Goal: Information Seeking & Learning: Learn about a topic

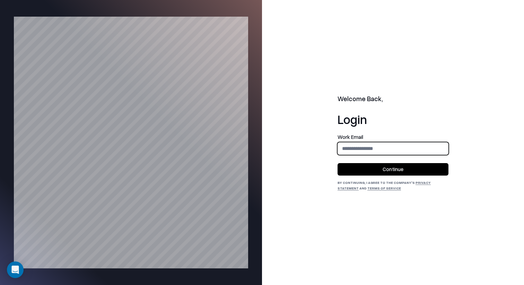
click at [397, 149] on input "email" at bounding box center [393, 148] width 110 height 13
type input "**********"
click at [402, 166] on button "Continue" at bounding box center [392, 169] width 111 height 12
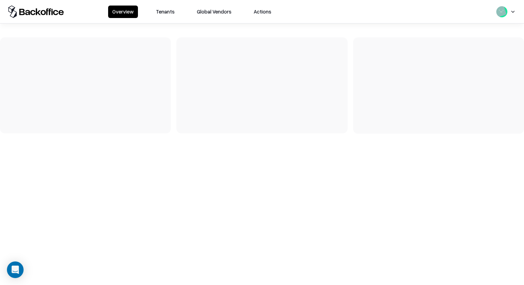
click at [157, 11] on button "Tenants" at bounding box center [165, 12] width 27 height 12
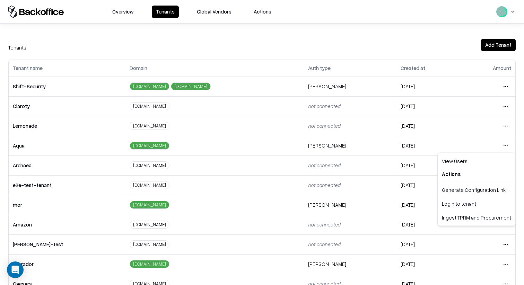
click at [509, 146] on html "Overview Tenants Global Vendors Actions Tenants Add Tenant Tenant name Domain A…" at bounding box center [262, 142] width 524 height 285
click at [459, 202] on div "Login to tenant" at bounding box center [476, 204] width 75 height 14
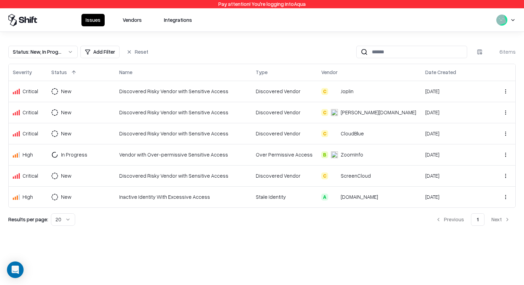
click at [128, 21] on button "Vendors" at bounding box center [131, 20] width 27 height 12
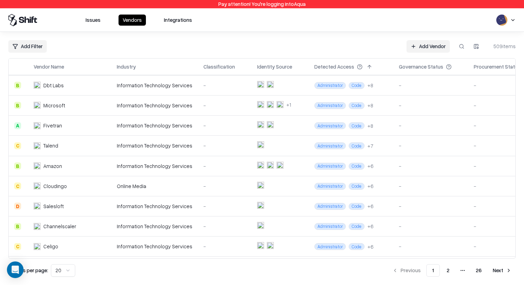
click at [457, 45] on button at bounding box center [461, 46] width 12 height 12
paste input "**********"
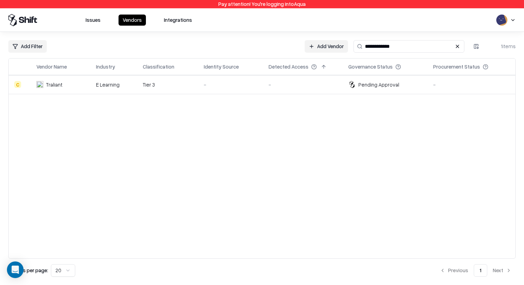
type input "**********"
click at [212, 85] on div "-" at bounding box center [231, 84] width 54 height 7
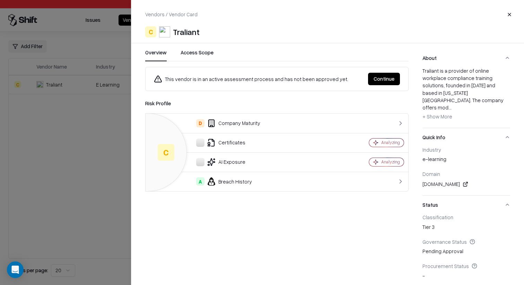
click at [244, 125] on div "D Company Maturity" at bounding box center [242, 123] width 182 height 8
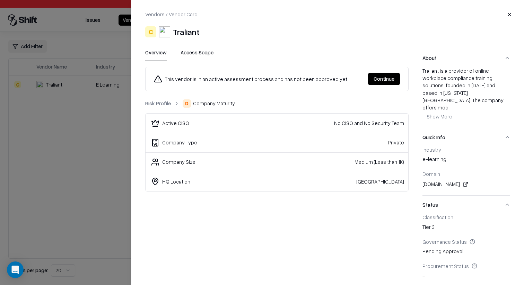
click at [168, 99] on ol "Risk Profile D Company Maturity" at bounding box center [276, 103] width 263 height 8
click at [168, 101] on link "Risk Profile" at bounding box center [158, 103] width 26 height 7
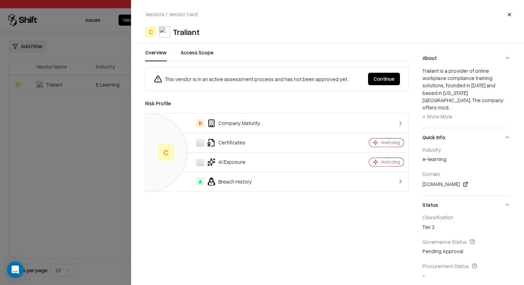
click at [112, 124] on div at bounding box center [262, 142] width 524 height 285
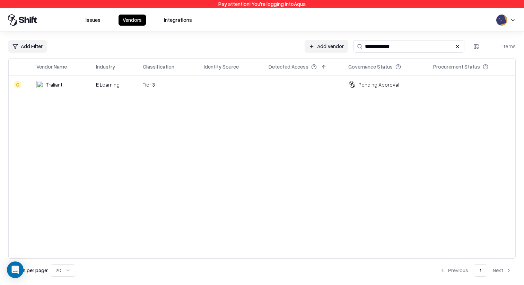
click at [252, 83] on div "-" at bounding box center [231, 84] width 54 height 7
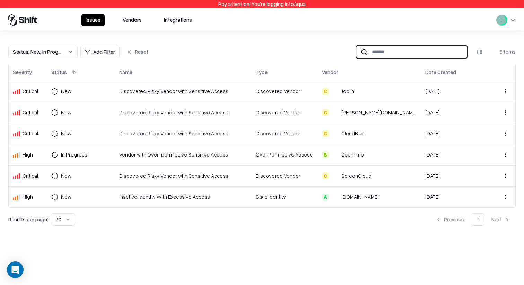
click at [391, 48] on input at bounding box center [417, 51] width 99 height 13
paste input "*****"
type input "*****"
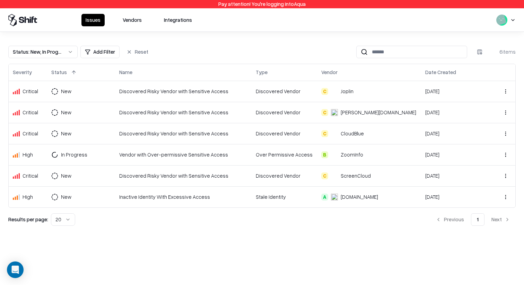
click at [128, 21] on button "Vendors" at bounding box center [131, 20] width 27 height 12
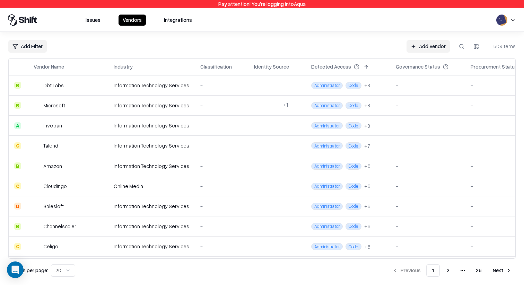
click at [490, 18] on div "Issues Vendors Integrations" at bounding box center [261, 20] width 507 height 12
click at [507, 17] on html "Pay attention! You're logging into Aqua Issues Vendors Integrations Add Filter …" at bounding box center [262, 142] width 524 height 285
click at [474, 54] on div "Log out" at bounding box center [497, 53] width 115 height 11
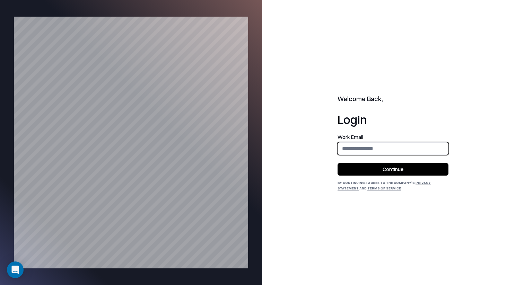
click at [374, 150] on input "email" at bounding box center [393, 148] width 110 height 13
type input "**********"
click at [385, 170] on button "Continue" at bounding box center [392, 169] width 111 height 12
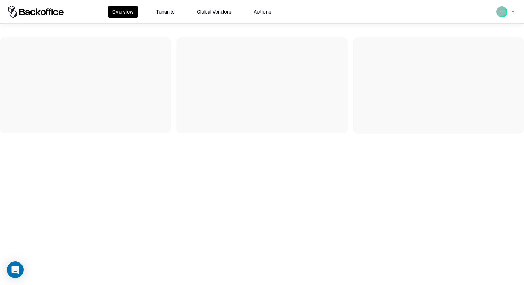
click at [166, 6] on button "Tenants" at bounding box center [165, 12] width 27 height 12
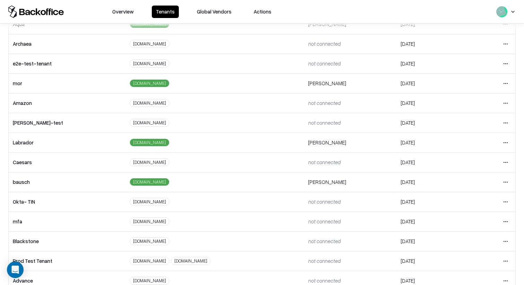
scroll to position [114, 0]
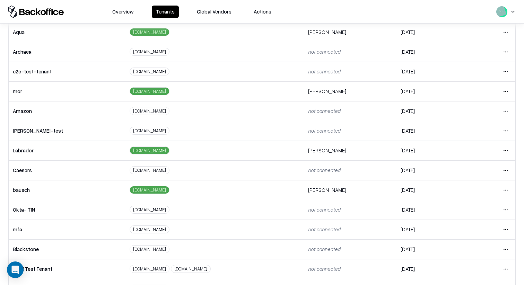
click at [506, 189] on html "Overview Tenants Global Vendors Actions Tenants Add Tenant Tenant name Domain A…" at bounding box center [262, 142] width 524 height 285
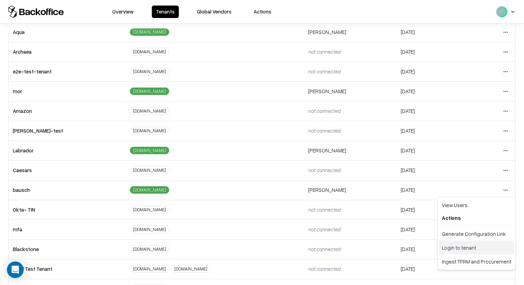
click at [468, 245] on div "Login to tenant" at bounding box center [476, 248] width 75 height 14
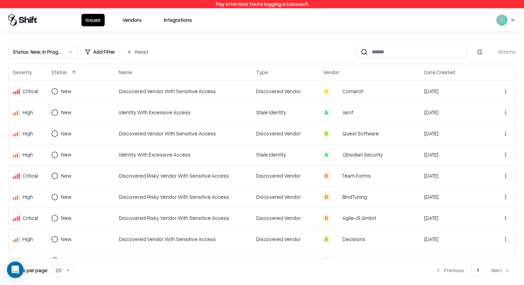
click at [122, 16] on button "Vendors" at bounding box center [131, 20] width 27 height 12
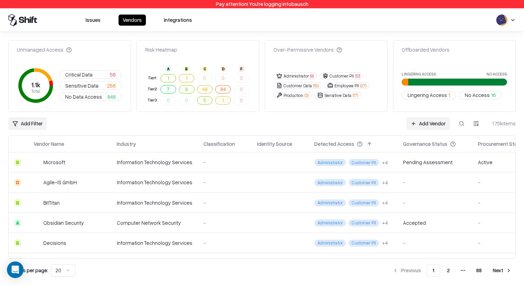
click at [458, 125] on button at bounding box center [461, 123] width 12 height 12
click at [241, 77] on td "0" at bounding box center [241, 78] width 18 height 11
click at [226, 90] on button "84" at bounding box center [223, 89] width 16 height 8
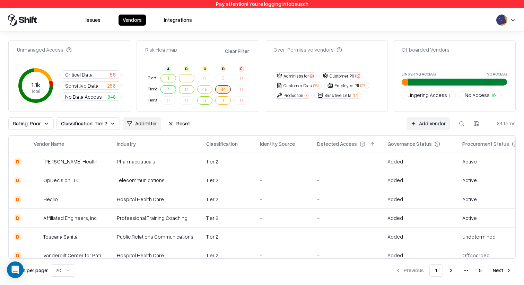
click at [226, 90] on button "84" at bounding box center [223, 89] width 16 height 8
click at [170, 124] on button "Reset" at bounding box center [179, 123] width 30 height 12
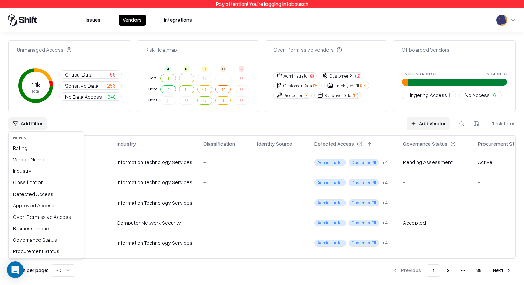
click at [29, 126] on html "Pay attention! You're logging into bausch Issues Vendors Integrations Unmanaged…" at bounding box center [262, 142] width 524 height 285
click at [52, 150] on div "Rating" at bounding box center [46, 147] width 72 height 11
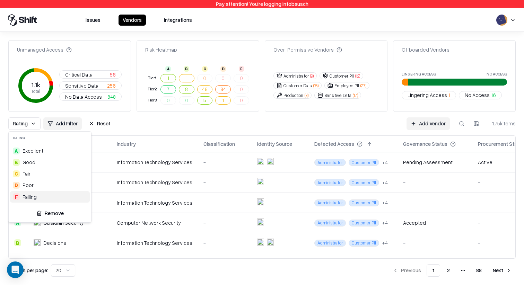
click at [58, 197] on div "F Failing" at bounding box center [50, 196] width 80 height 11
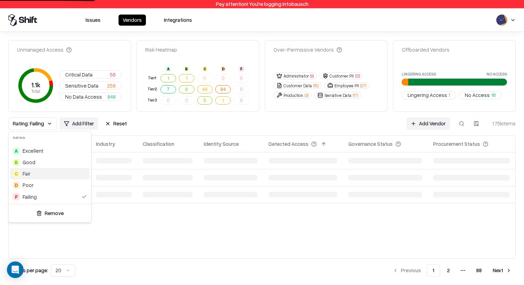
click at [165, 121] on html "Pay attention! You're logging into bausch Issues Vendors Integrations Unmanaged…" at bounding box center [262, 142] width 524 height 285
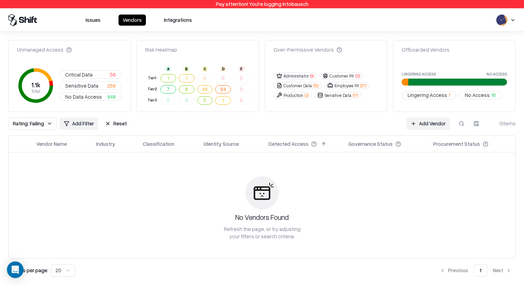
click at [112, 120] on button "Reset" at bounding box center [116, 123] width 30 height 12
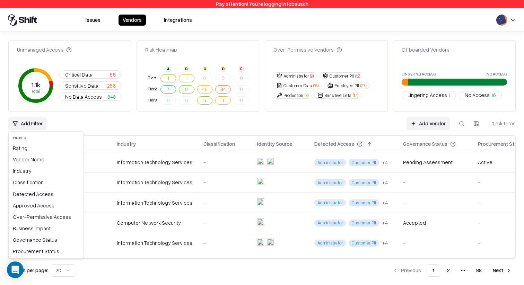
click at [25, 126] on html "Pay attention! You're logging into bausch Issues Vendors Integrations Unmanaged…" at bounding box center [262, 142] width 524 height 285
click at [60, 242] on div "Governance Status" at bounding box center [46, 239] width 72 height 11
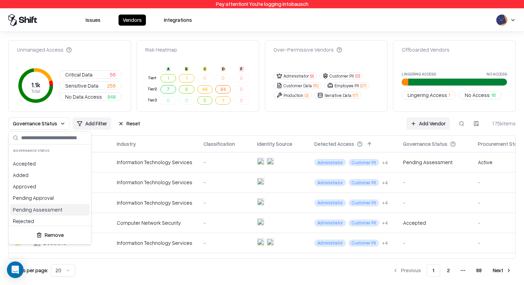
scroll to position [14, 0]
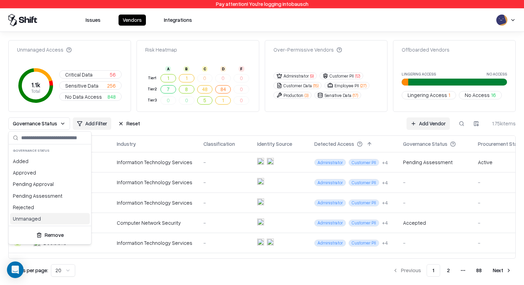
click at [60, 220] on div "Unmanaged" at bounding box center [50, 218] width 80 height 11
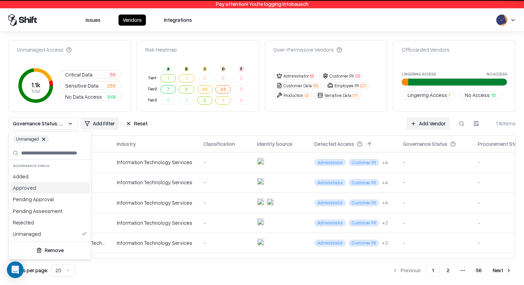
click at [176, 122] on html "Pay attention! You're logging into bausch Issues Vendors Integrations Unmanaged…" at bounding box center [262, 142] width 524 height 285
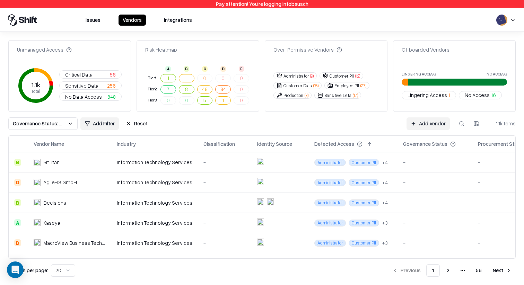
click at [21, 145] on button at bounding box center [18, 144] width 8 height 8
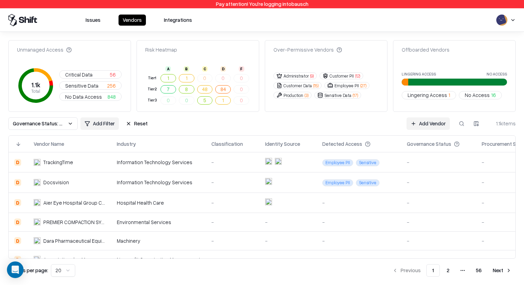
click at [85, 159] on div "TrackingTime" at bounding box center [70, 162] width 72 height 7
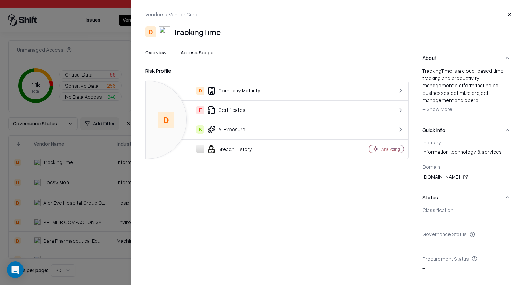
click at [76, 192] on div at bounding box center [262, 142] width 524 height 285
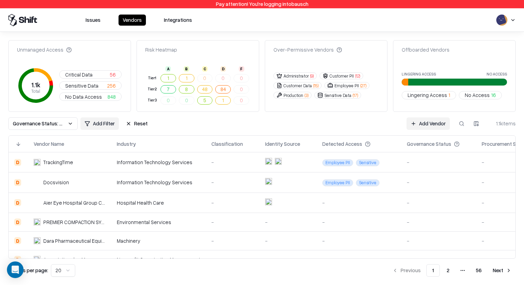
click at [88, 186] on div "Docsvision" at bounding box center [70, 182] width 72 height 7
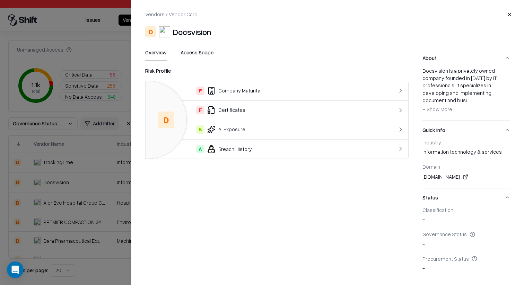
click at [79, 207] on div at bounding box center [262, 142] width 524 height 285
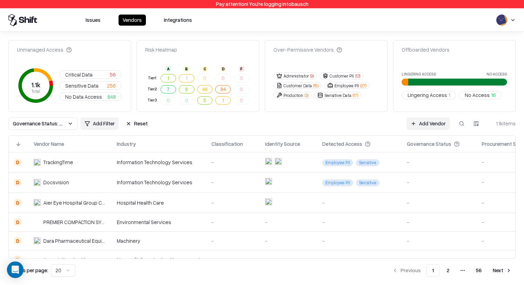
click at [87, 202] on div "Aier Eye Hospital Group Co.,Ltd." at bounding box center [74, 202] width 62 height 7
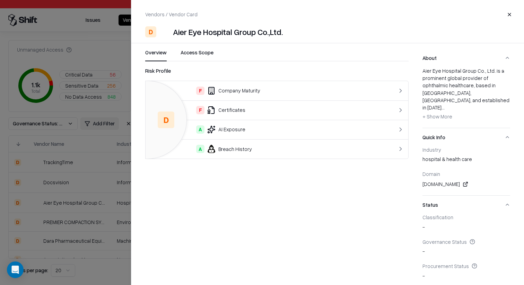
click at [81, 207] on div at bounding box center [262, 142] width 524 height 285
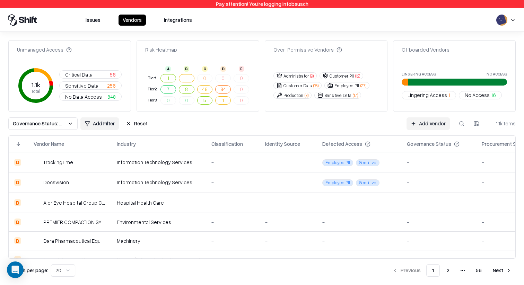
click at [82, 221] on div "PREMIER COMPACTION SYSTEMS, LLC" at bounding box center [74, 222] width 62 height 7
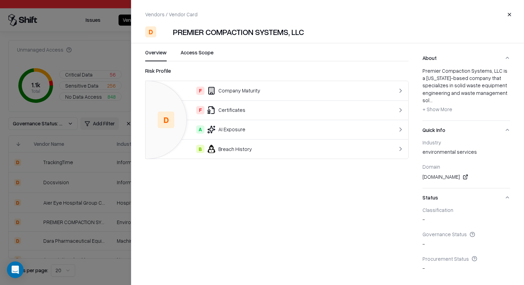
click at [71, 226] on div at bounding box center [262, 142] width 524 height 285
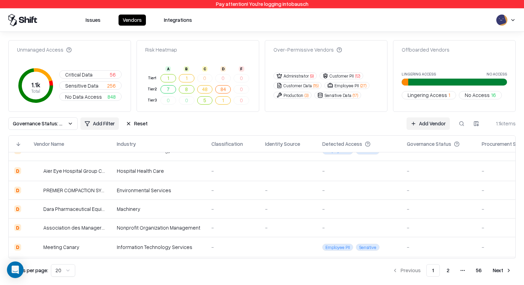
scroll to position [52, 0]
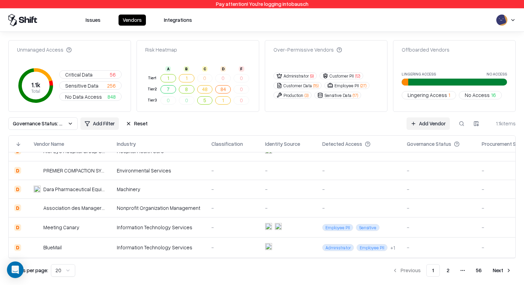
click at [77, 192] on div "Dara Pharmaceutical Equipment" at bounding box center [74, 189] width 62 height 7
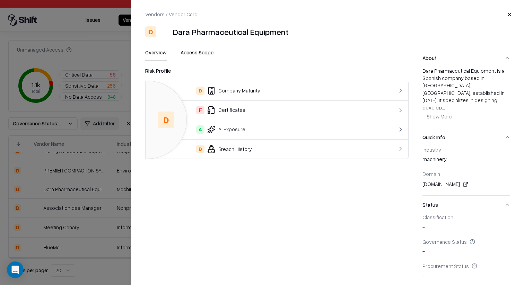
click at [232, 148] on div "D Breach History" at bounding box center [262, 149] width 222 height 8
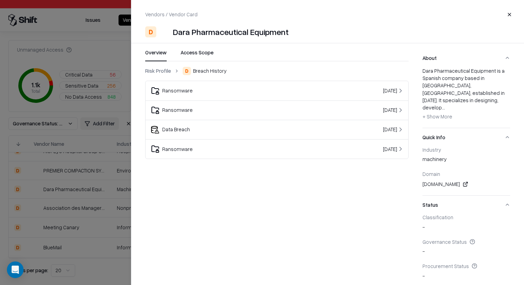
click at [238, 87] on div "Ransomware" at bounding box center [229, 91] width 157 height 8
click at [220, 111] on div "Ransomware" at bounding box center [229, 110] width 157 height 8
click at [98, 176] on div at bounding box center [262, 142] width 524 height 285
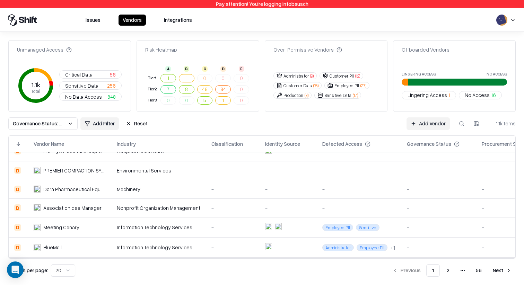
click at [82, 215] on td "Association des Managers en Etablissement du Groupe La Poste (AME)" at bounding box center [69, 208] width 83 height 19
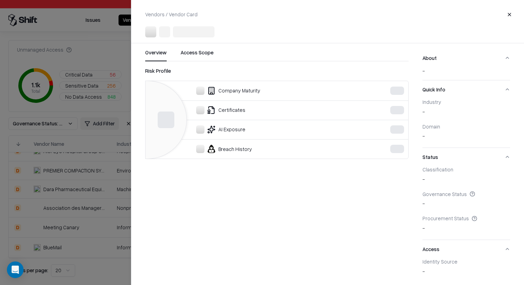
click at [79, 225] on div at bounding box center [262, 142] width 524 height 285
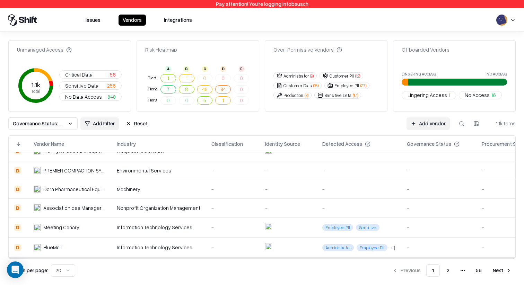
click at [79, 225] on div "Meeting Canary" at bounding box center [70, 227] width 72 height 7
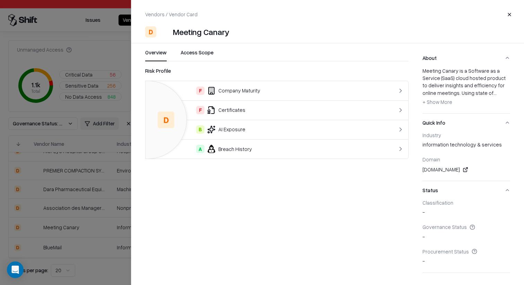
click at [81, 232] on div at bounding box center [262, 142] width 524 height 285
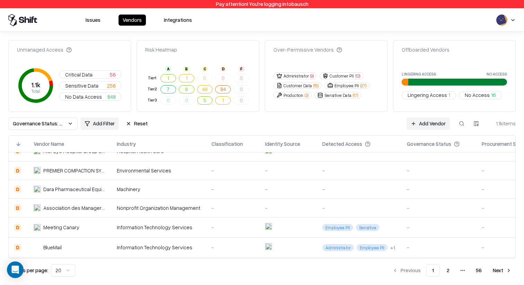
click at [84, 244] on td "BlueMail" at bounding box center [69, 248] width 83 height 20
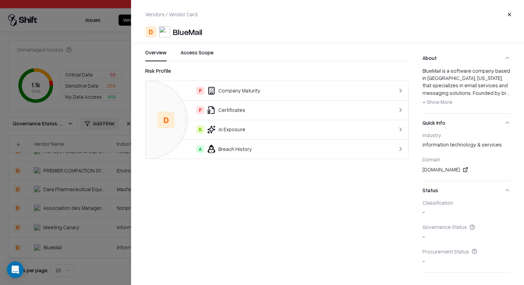
click at [81, 249] on div at bounding box center [262, 142] width 524 height 285
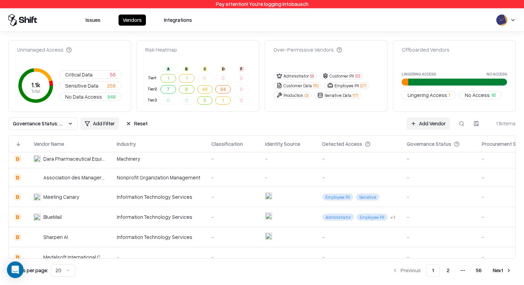
scroll to position [85, 2]
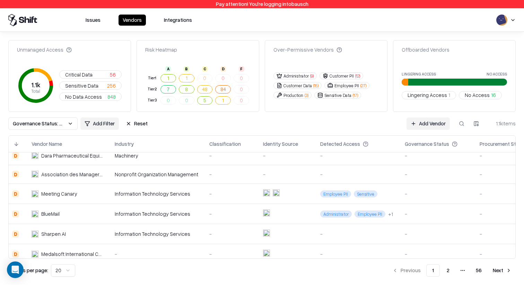
click at [80, 233] on div "Sharpen AI" at bounding box center [68, 233] width 72 height 7
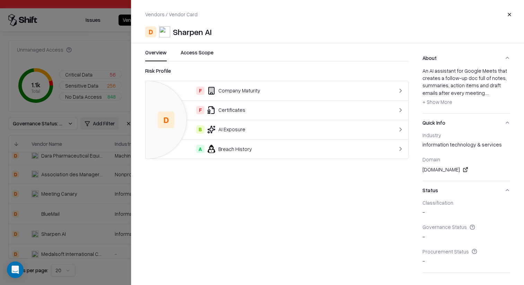
click at [76, 234] on div at bounding box center [262, 142] width 524 height 285
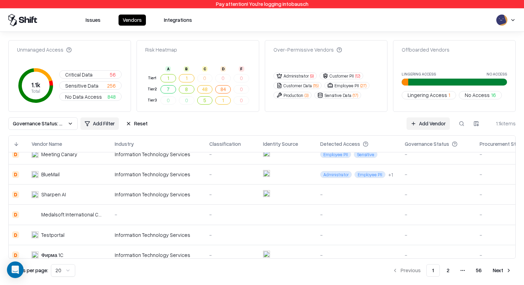
scroll to position [129, 1]
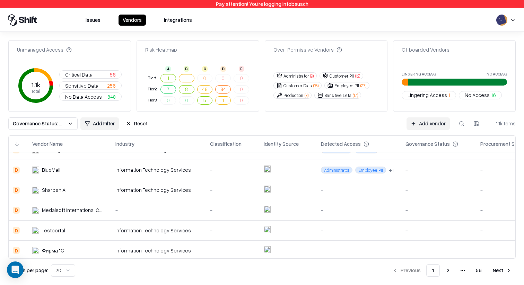
click at [78, 211] on div "Medalsoft International Co.,Ltd." at bounding box center [73, 209] width 62 height 7
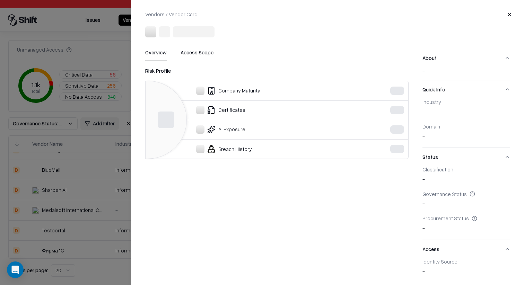
click at [78, 230] on div at bounding box center [262, 142] width 524 height 285
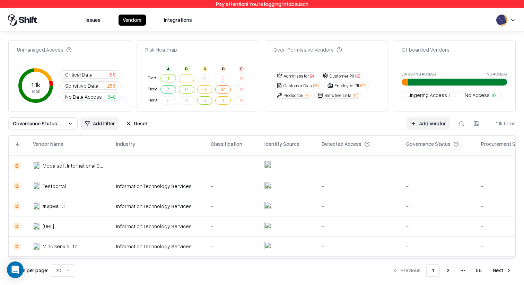
scroll to position [174, 0]
click at [175, 208] on div "Information Technology Services" at bounding box center [159, 206] width 84 height 7
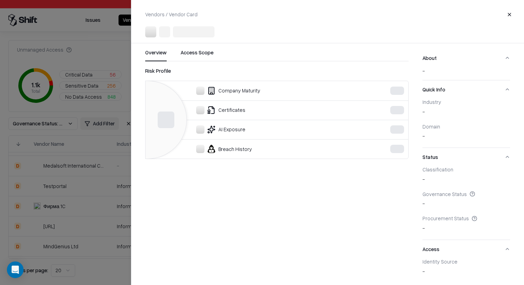
click at [103, 214] on div at bounding box center [262, 142] width 524 height 285
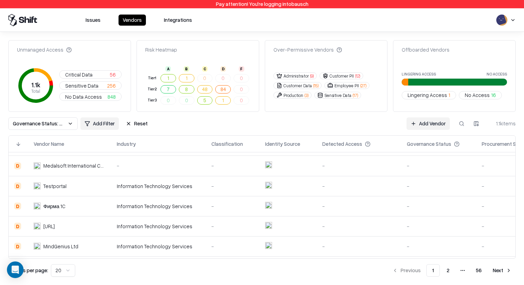
click at [101, 209] on div "Фирма 1C" at bounding box center [70, 206] width 72 height 7
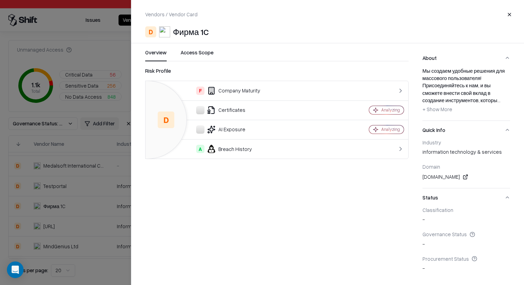
click at [447, 109] on span "+ Show More" at bounding box center [437, 109] width 30 height 6
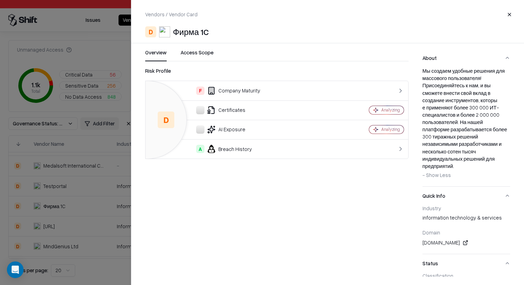
click at [85, 235] on div at bounding box center [262, 142] width 524 height 285
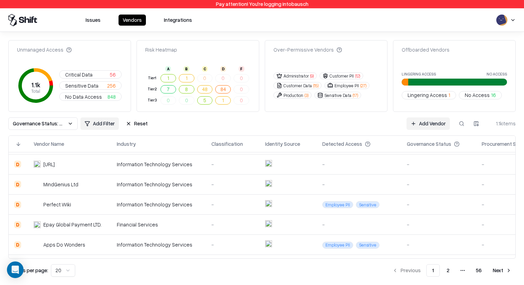
scroll to position [243, 0]
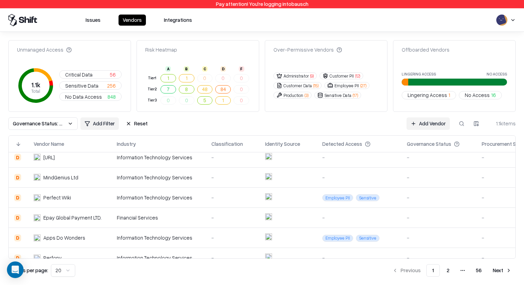
click at [90, 198] on div "Perfect Wiki" at bounding box center [70, 197] width 72 height 7
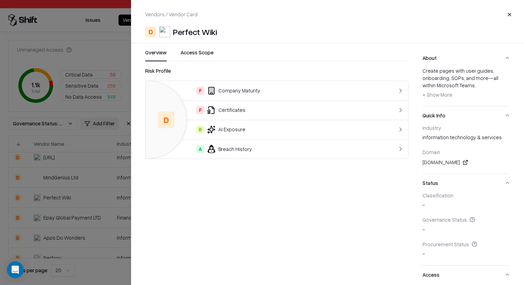
click at [33, 220] on div at bounding box center [262, 142] width 524 height 285
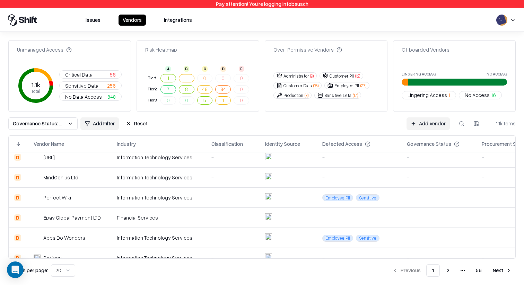
click at [91, 182] on td "MindGenius Ltd" at bounding box center [69, 177] width 83 height 20
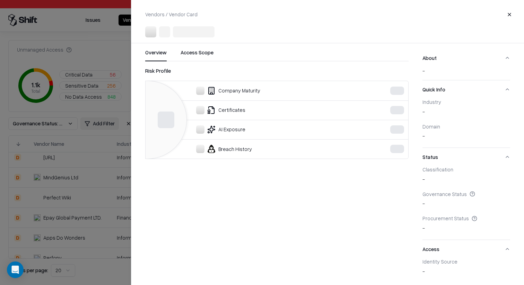
click at [59, 206] on div at bounding box center [262, 142] width 524 height 285
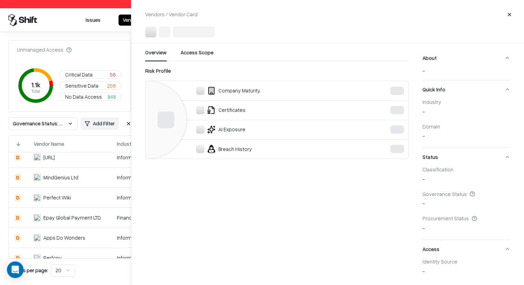
click at [78, 224] on td "Epay Global Payment LTD." at bounding box center [69, 218] width 83 height 20
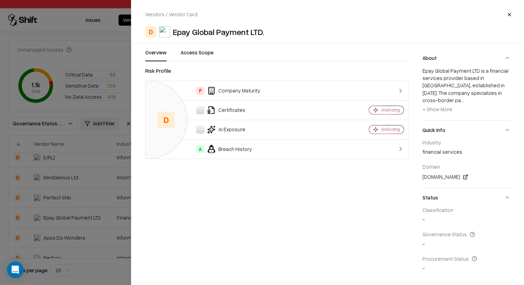
click at [68, 219] on div at bounding box center [262, 142] width 524 height 285
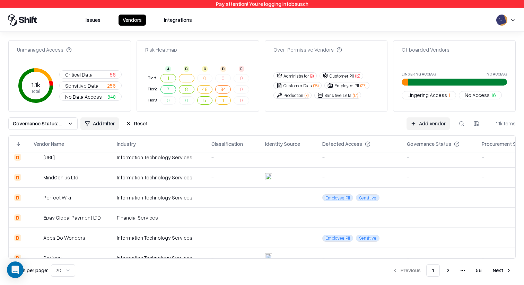
click at [73, 232] on td "Apps Do Wonders" at bounding box center [69, 238] width 83 height 20
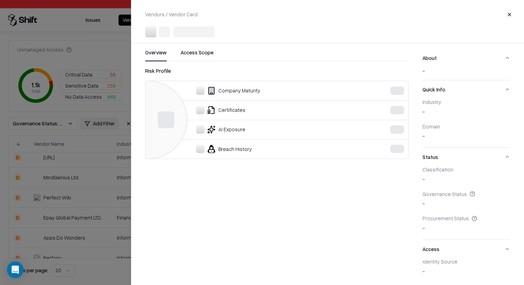
click at [73, 232] on div at bounding box center [262, 142] width 524 height 285
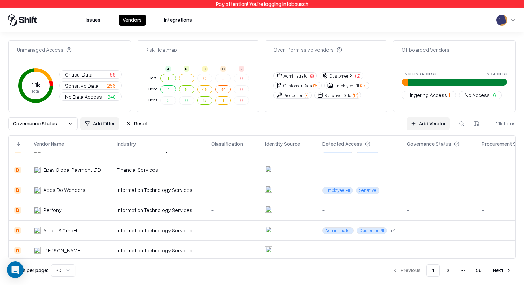
scroll to position [293, 0]
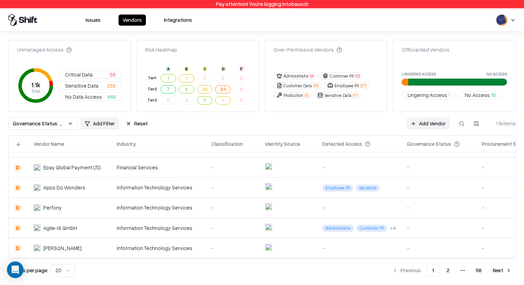
click at [78, 205] on div "Perfony" at bounding box center [70, 207] width 72 height 7
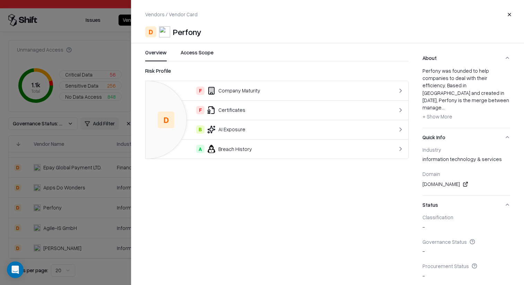
click at [69, 237] on div at bounding box center [262, 142] width 524 height 285
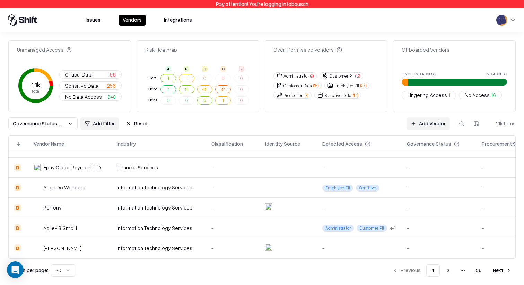
click at [95, 228] on div "Agile-IS GmbH" at bounding box center [70, 228] width 72 height 7
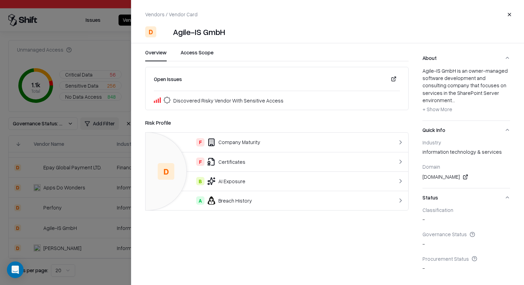
click at [68, 236] on div at bounding box center [262, 142] width 524 height 285
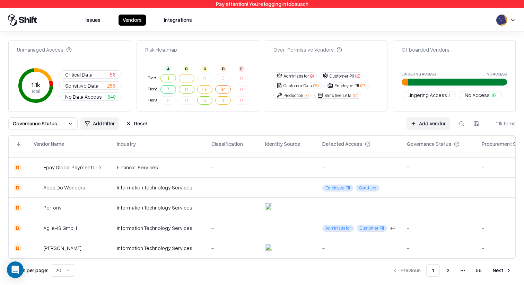
click at [86, 231] on div "Agile-IS GmbH" at bounding box center [70, 228] width 72 height 7
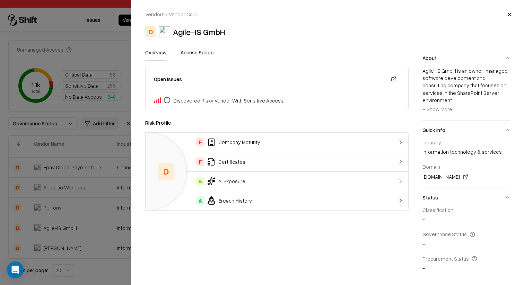
click at [79, 228] on div at bounding box center [262, 142] width 524 height 285
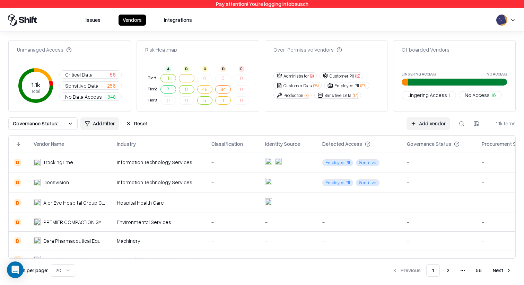
click at [62, 126] on span "Governance Status: Unmanaged" at bounding box center [39, 123] width 52 height 7
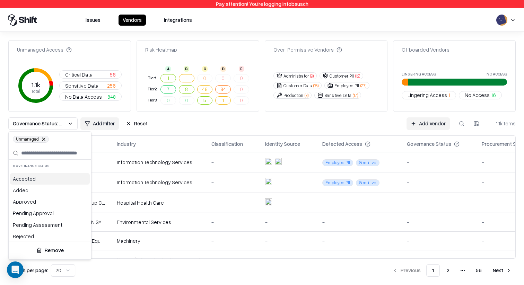
click at [140, 134] on html "Pay attention! You're logging into bausch Issues Vendors Integrations Unmanaged…" at bounding box center [262, 142] width 524 height 285
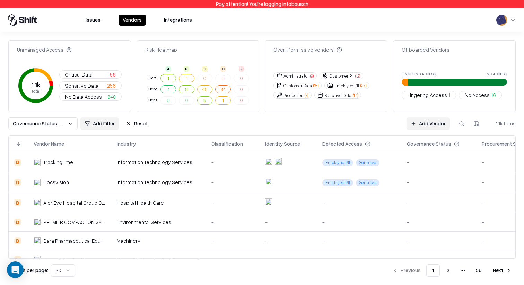
click at [123, 123] on button "Reset" at bounding box center [137, 123] width 30 height 12
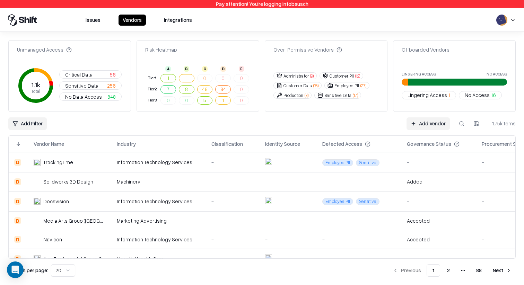
click at [498, 123] on div "1.75k items" at bounding box center [502, 123] width 28 height 7
click at [492, 122] on div "1.75k items" at bounding box center [502, 123] width 28 height 7
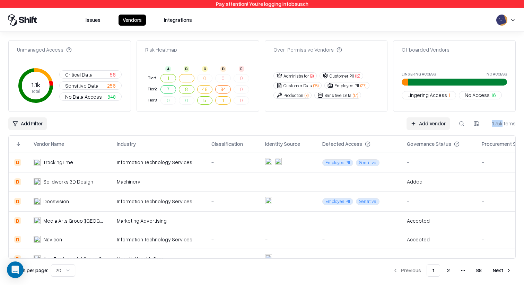
click at [500, 124] on div "1.75k items" at bounding box center [502, 123] width 28 height 7
click at [498, 123] on div "1.75k items" at bounding box center [502, 123] width 28 height 7
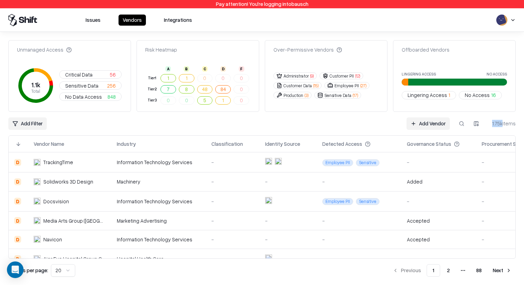
click at [498, 123] on div "1.75k items" at bounding box center [502, 123] width 28 height 7
click at [498, 124] on div "1.75k items" at bounding box center [502, 123] width 28 height 7
click at [372, 131] on div "Unmanaged Access 1.1k Total Critical Data 56 Sensitive Data 256 No Data Access …" at bounding box center [261, 158] width 507 height 237
click at [242, 130] on div "Unmanaged Access 1.1k Total Critical Data 56 Sensitive Data 256 No Data Access …" at bounding box center [261, 158] width 507 height 237
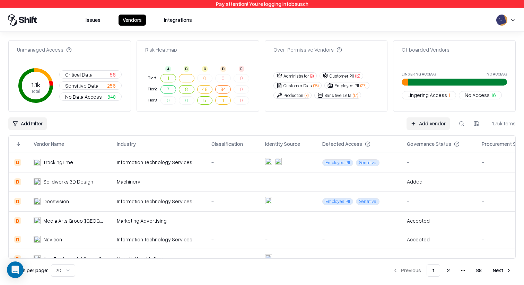
click at [503, 17] on html "Pay attention! You're logging into bausch Issues Vendors Integrations Unmanaged…" at bounding box center [262, 142] width 524 height 285
click at [419, 15] on html "Pay attention! You're logging into bausch Issues Vendors Integrations Unmanaged…" at bounding box center [262, 142] width 524 height 285
click at [508, 18] on html "Pay attention! You're logging into bausch Issues Vendors Integrations Unmanaged…" at bounding box center [262, 142] width 524 height 285
click at [93, 21] on button "Issues" at bounding box center [92, 20] width 23 height 11
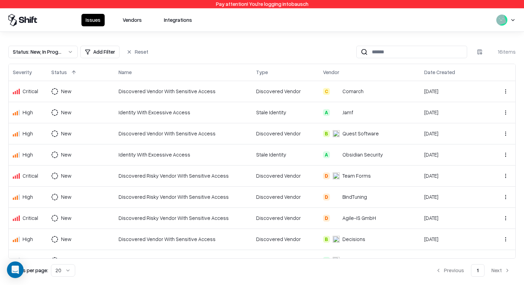
click at [512, 21] on html "Pay attention! You're logging into bausch Issues Vendors Integrations Status : …" at bounding box center [262, 142] width 524 height 285
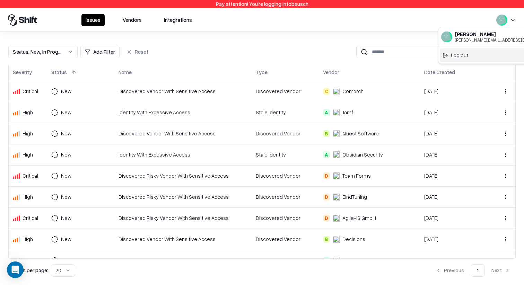
click at [489, 56] on div "Log out" at bounding box center [497, 55] width 115 height 14
